Goal: Information Seeking & Learning: Learn about a topic

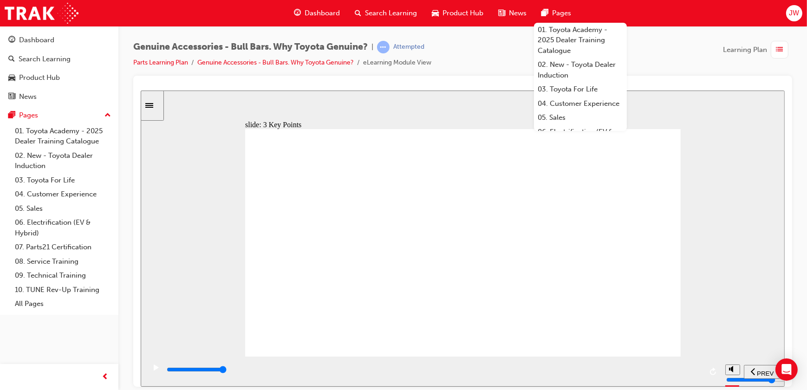
type input "7700"
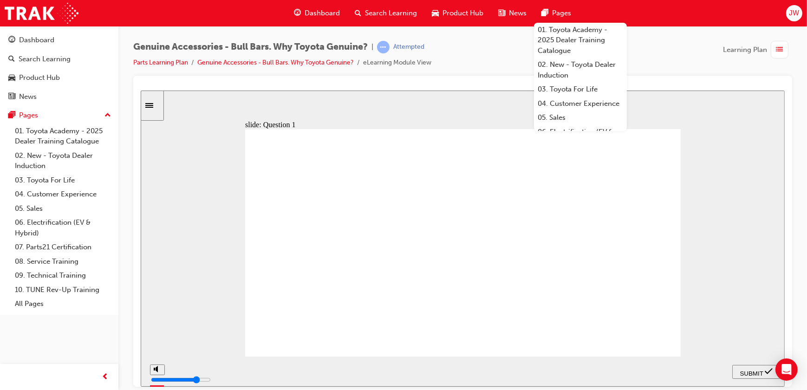
radio input "true"
click at [746, 371] on span "SUBMIT" at bounding box center [750, 372] width 23 height 7
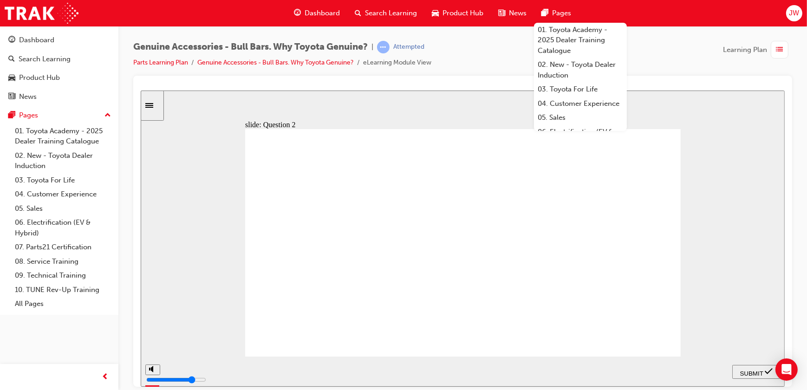
radio input "false"
radio input "true"
click at [752, 371] on span "SUBMIT" at bounding box center [750, 372] width 23 height 7
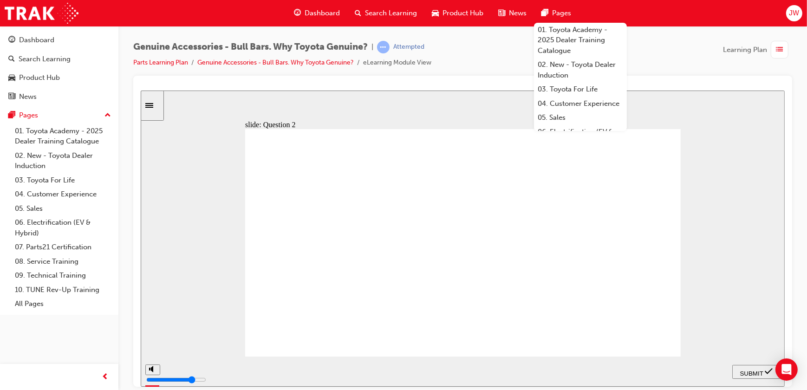
radio input "true"
click at [742, 372] on span "SUBMIT" at bounding box center [750, 372] width 23 height 7
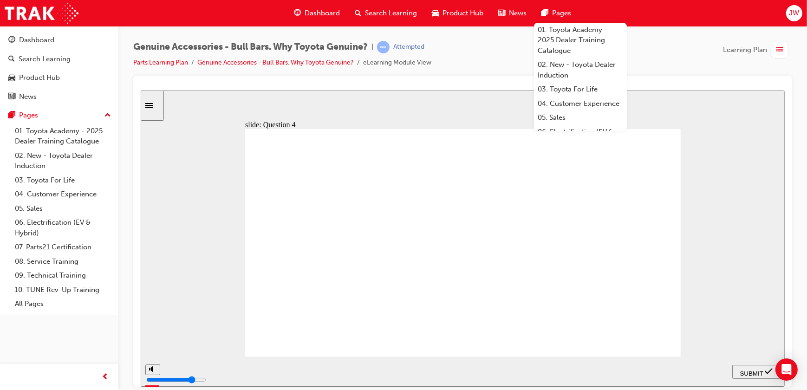
radio input "true"
click at [744, 373] on span "SUBMIT" at bounding box center [750, 372] width 23 height 7
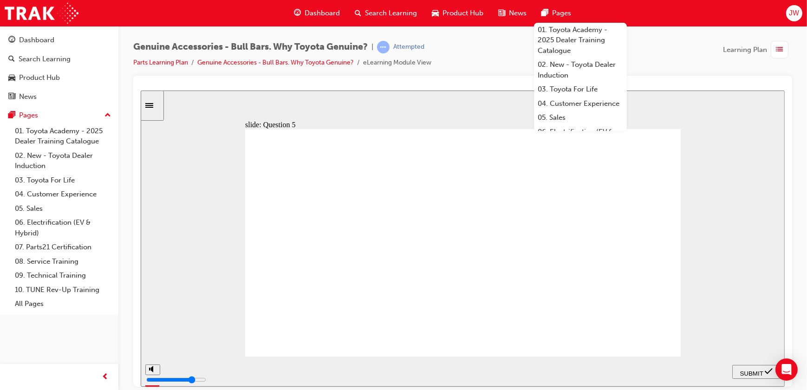
radio input "true"
click at [754, 374] on div "SUBMIT" at bounding box center [755, 372] width 41 height 10
radio input "true"
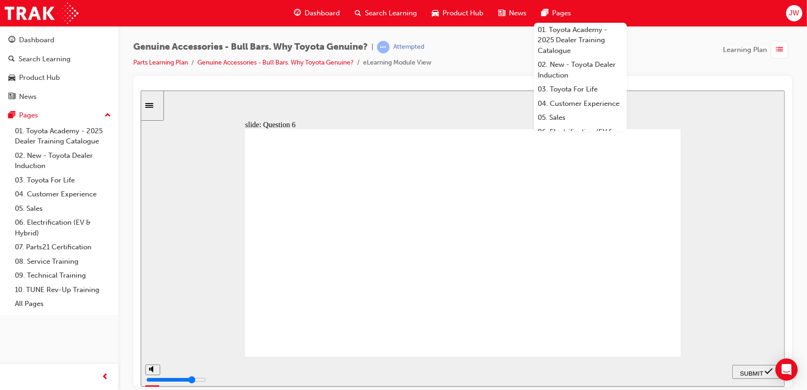
click at [749, 370] on span "SUBMIT" at bounding box center [750, 372] width 23 height 7
radio input "true"
click at [743, 369] on span "SUBMIT" at bounding box center [750, 372] width 23 height 7
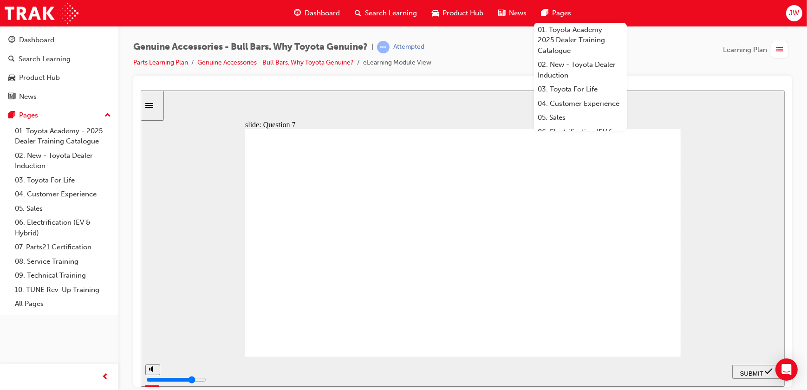
click at [700, 170] on div "slide: Review of Learning Objectives Check Notes (starting from By the end…) Re…" at bounding box center [462, 238] width 644 height 296
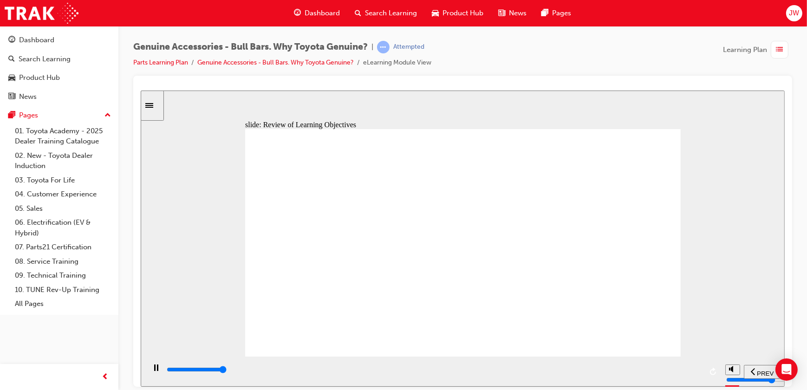
type input "23000"
click at [403, 50] on div "Completed" at bounding box center [409, 47] width 33 height 9
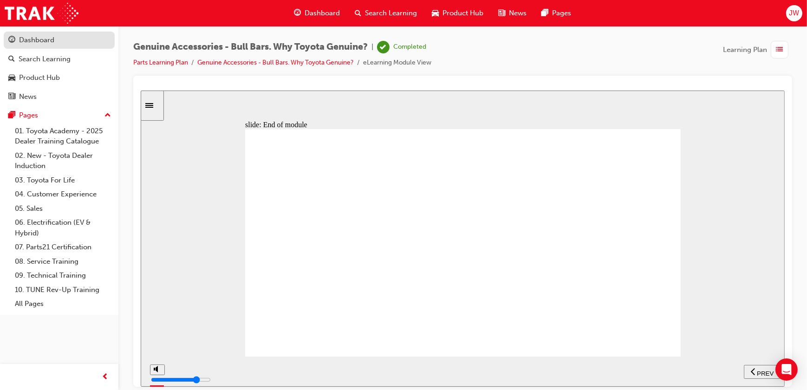
click at [36, 41] on div "Dashboard" at bounding box center [36, 40] width 35 height 11
